Goal: Information Seeking & Learning: Learn about a topic

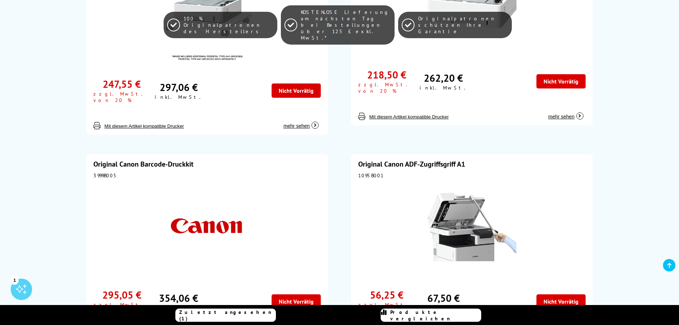
scroll to position [285, 0]
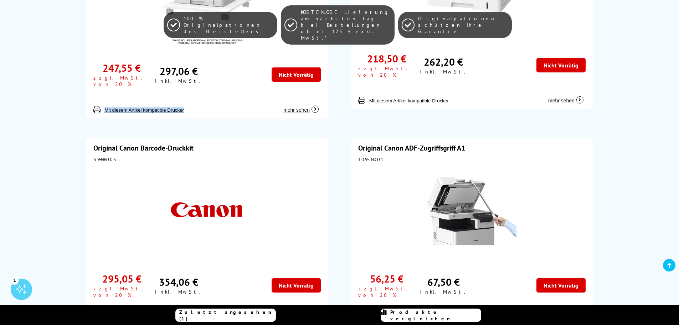
drag, startPoint x: 80, startPoint y: 115, endPoint x: 199, endPoint y: 117, distance: 118.7
click at [195, 115] on div "Original Canon 550-Blatt-Kassettenzuführungseinheit AV1 (für den bodenstehenden…" at bounding box center [206, 15] width 259 height 213
drag, startPoint x: 334, startPoint y: 119, endPoint x: 269, endPoint y: 117, distance: 64.9
click at [269, 117] on div "Original Canon 550-Blatt-Kassettenzuführungseinheit AV1 (für den bodenstehenden…" at bounding box center [206, 15] width 259 height 213
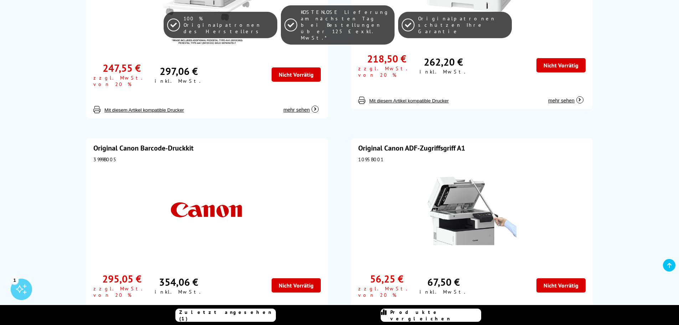
click at [261, 133] on div "Original Canon Barcode-Druckkit 3999B005 295,05 € zzgl. MwSt. von 20 % 354,06 €" at bounding box center [206, 230] width 259 height 203
